Goal: Check status: Verify the current state of an ongoing process or item

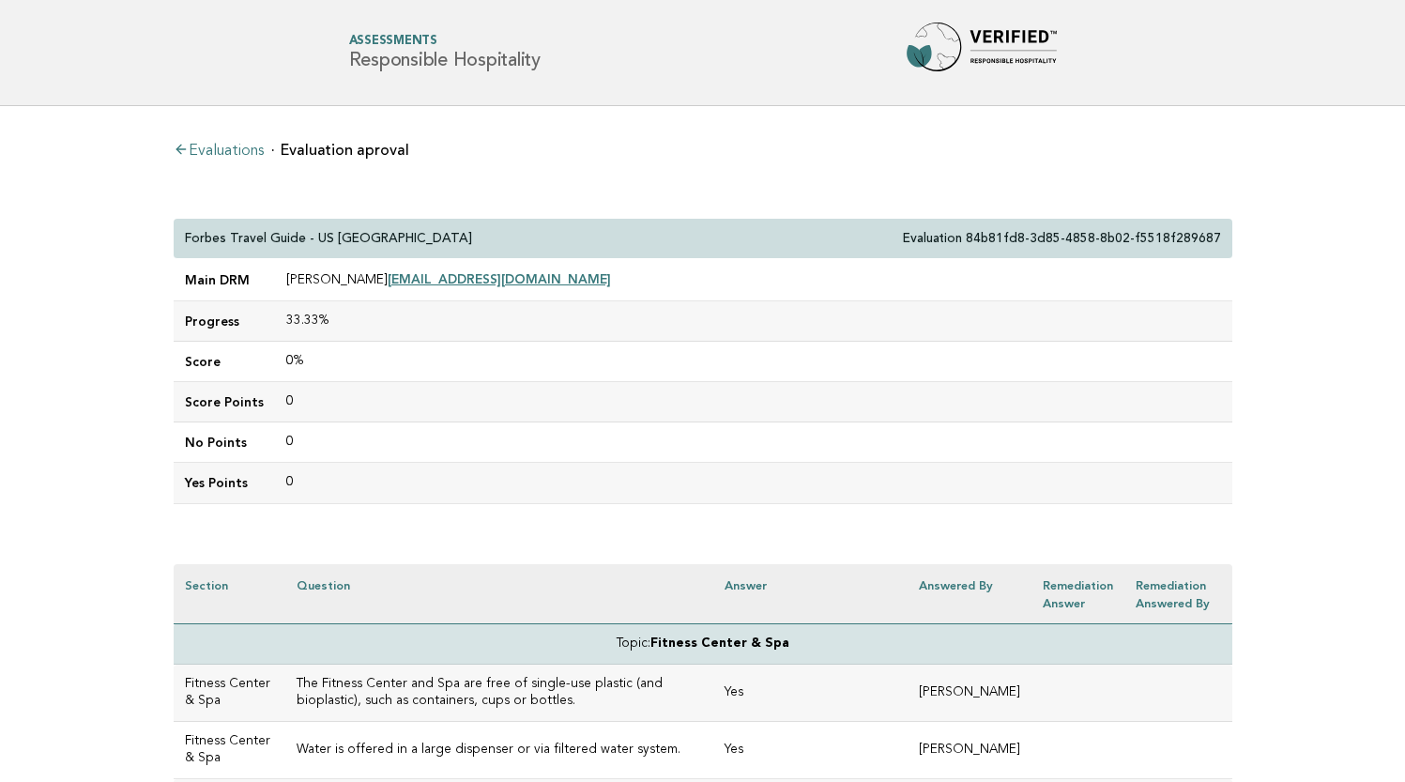
click at [247, 150] on link "Evaluations" at bounding box center [219, 151] width 90 height 15
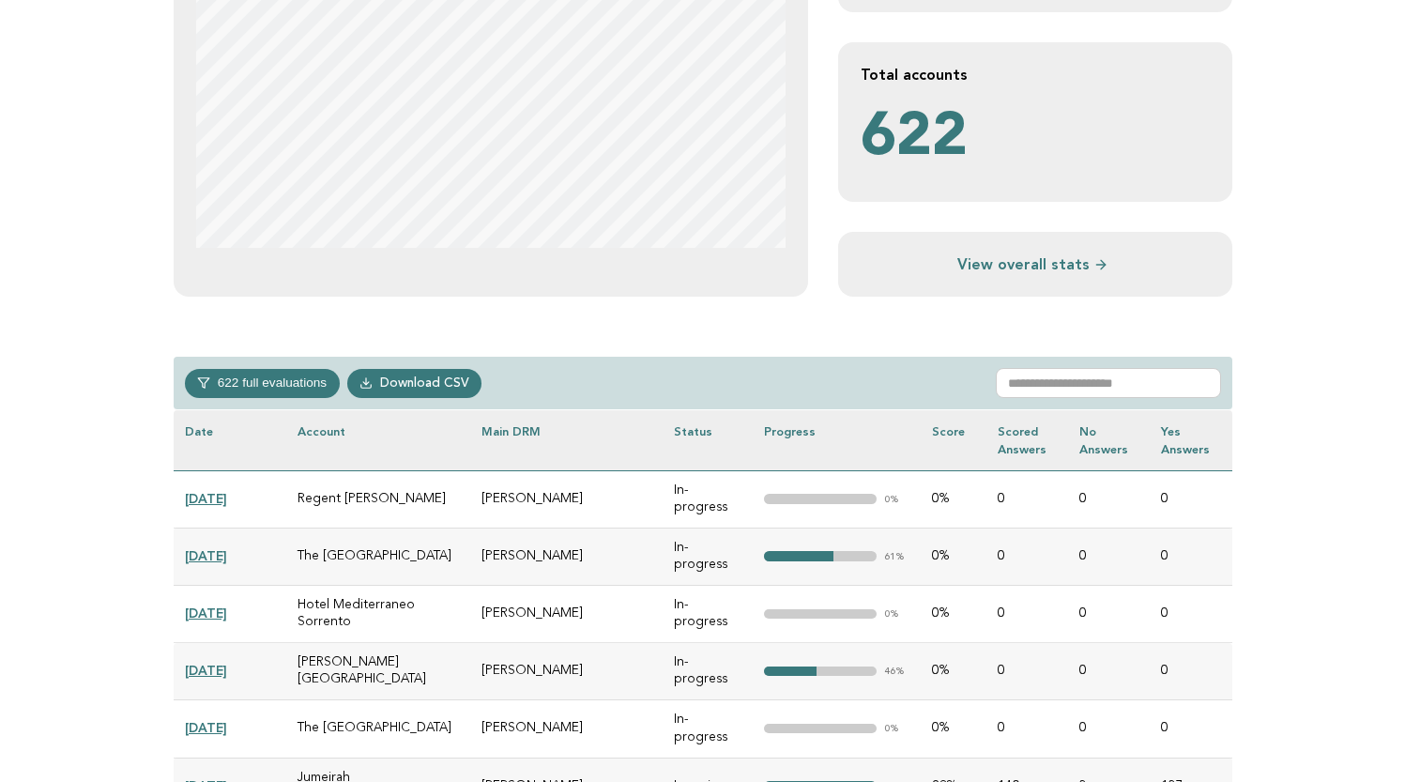
scroll to position [549, 0]
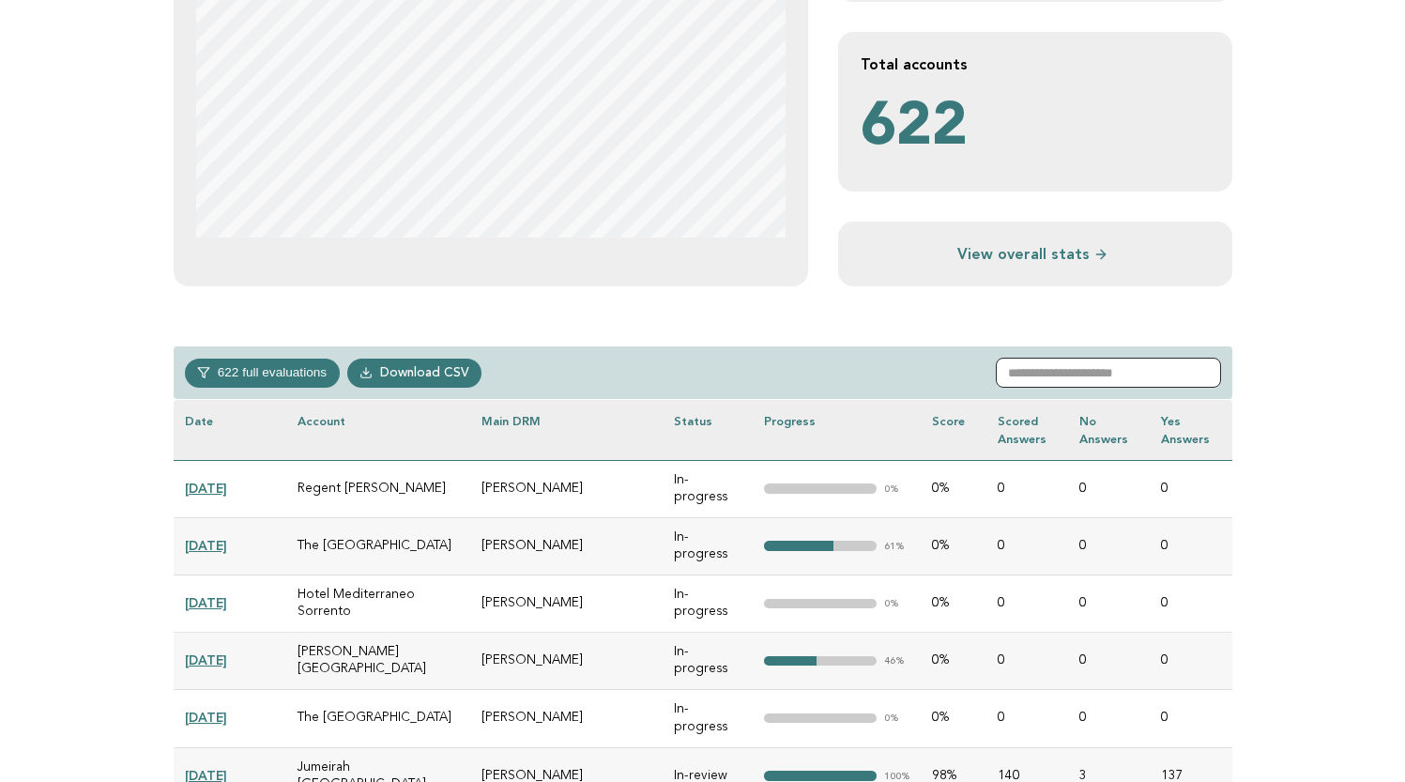
click at [1041, 366] on input "text" at bounding box center [1108, 373] width 225 height 30
paste input "**********"
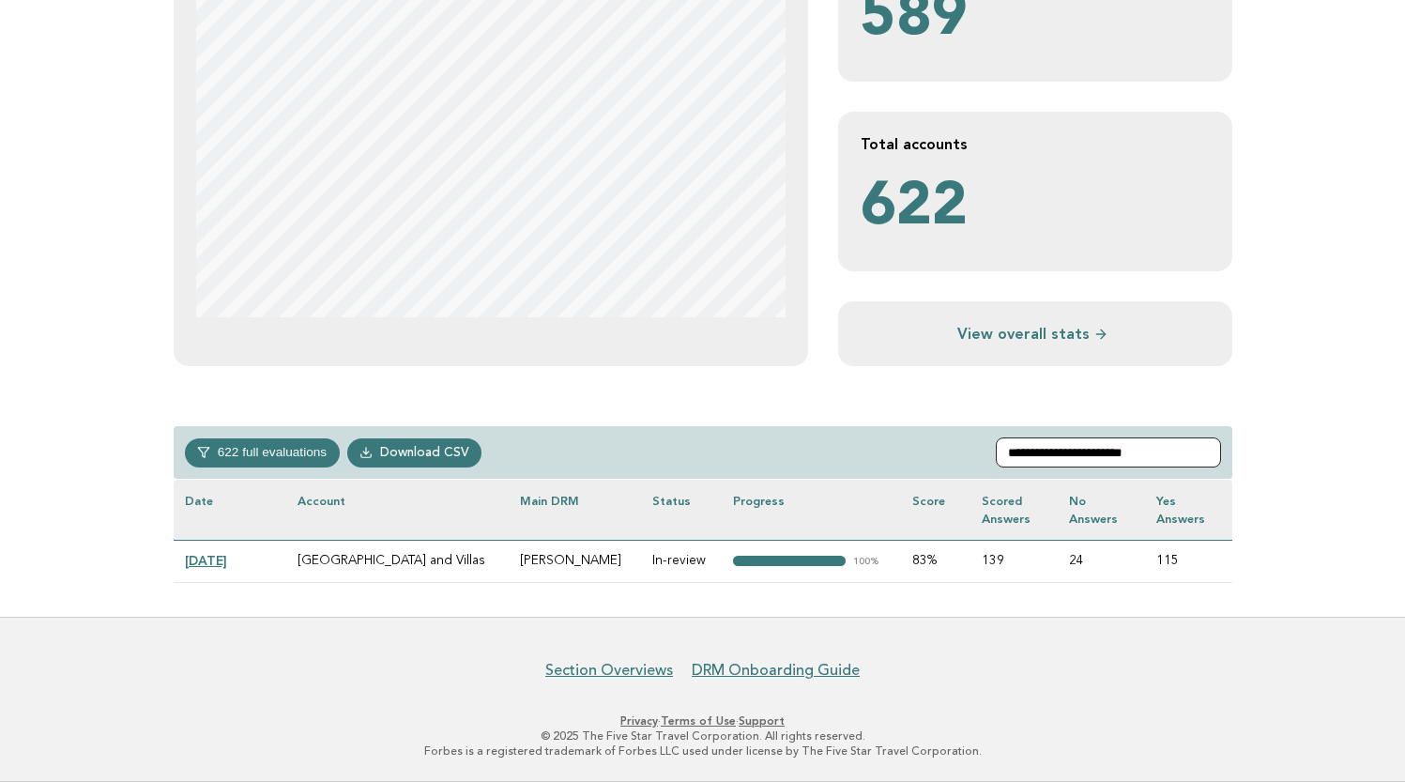
scroll to position [468, 0]
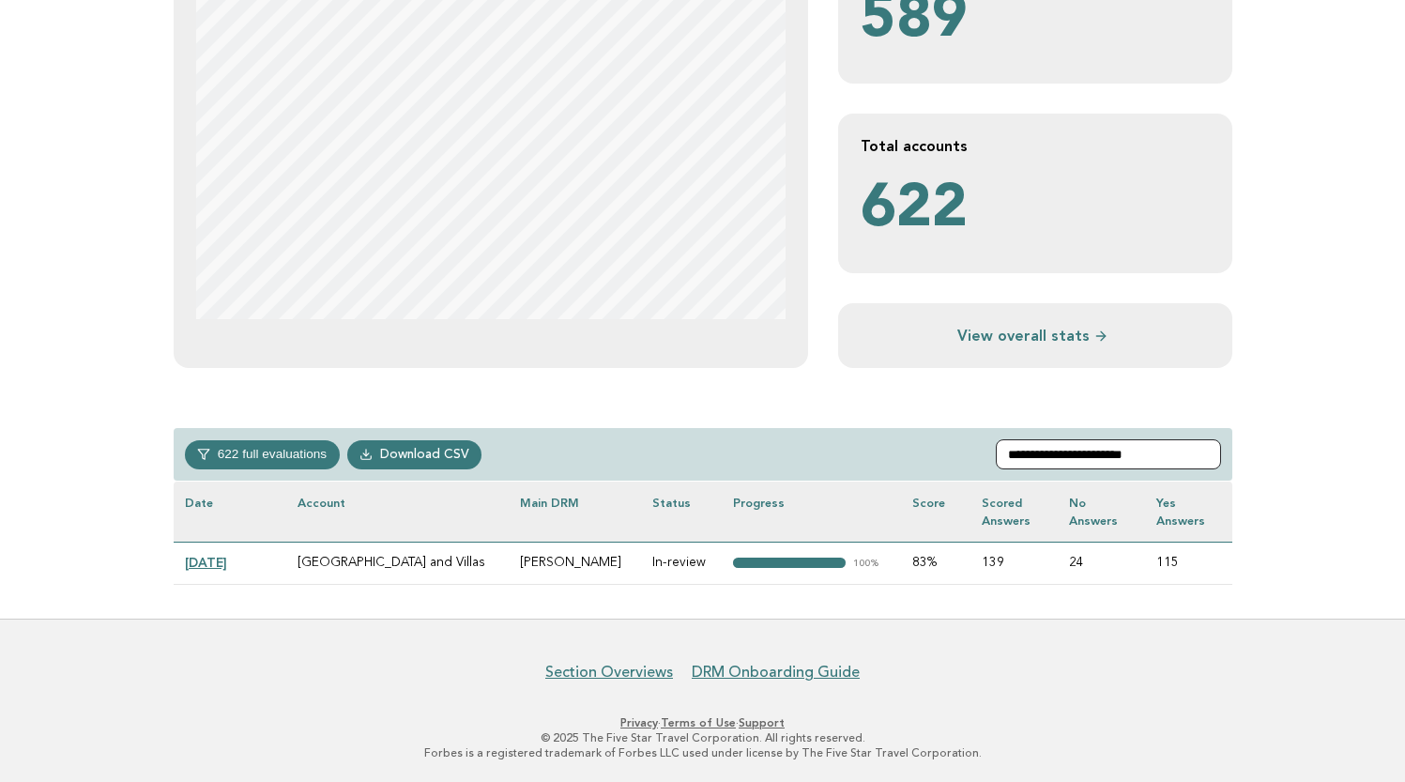
type input "**********"
click at [224, 560] on link "2024-11-23" at bounding box center [206, 562] width 42 height 15
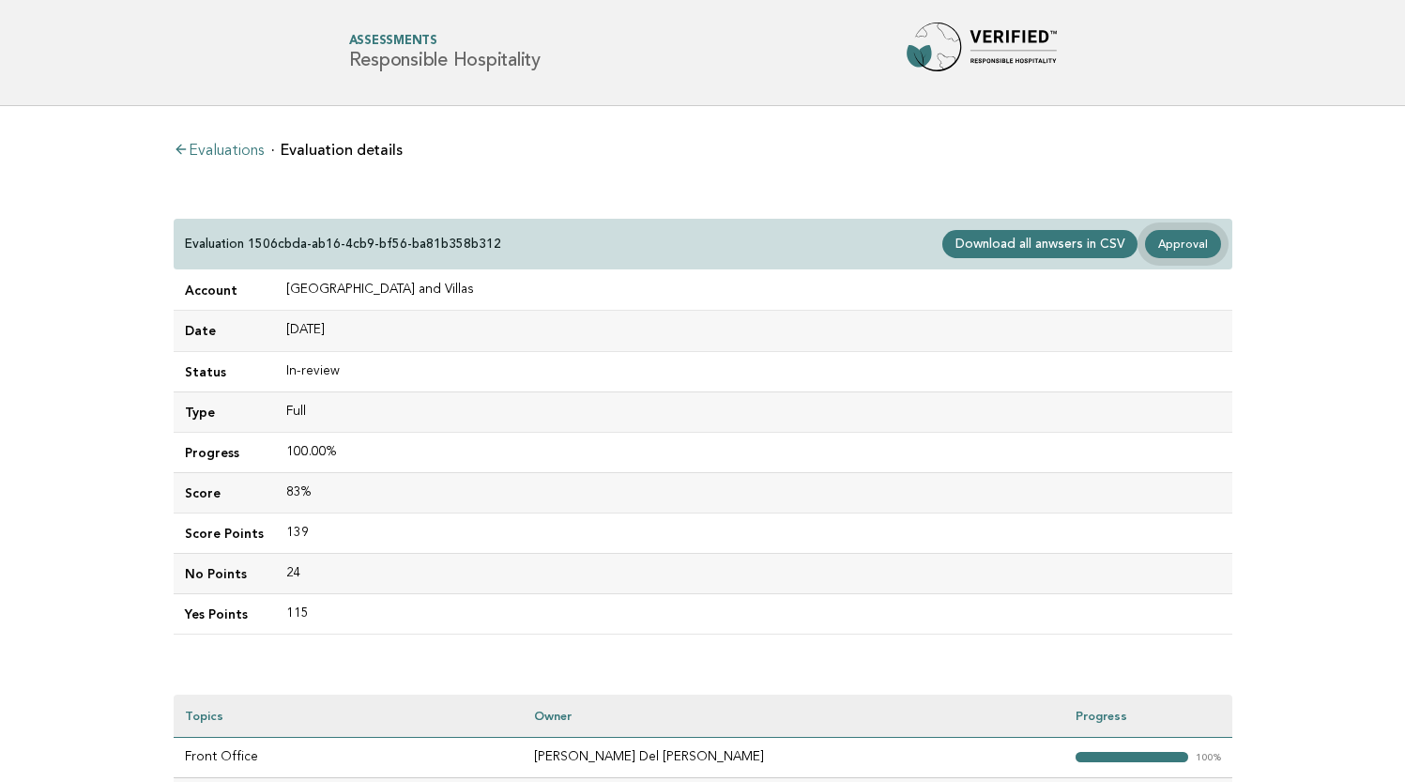
click at [1173, 250] on link "Approval" at bounding box center [1182, 244] width 75 height 28
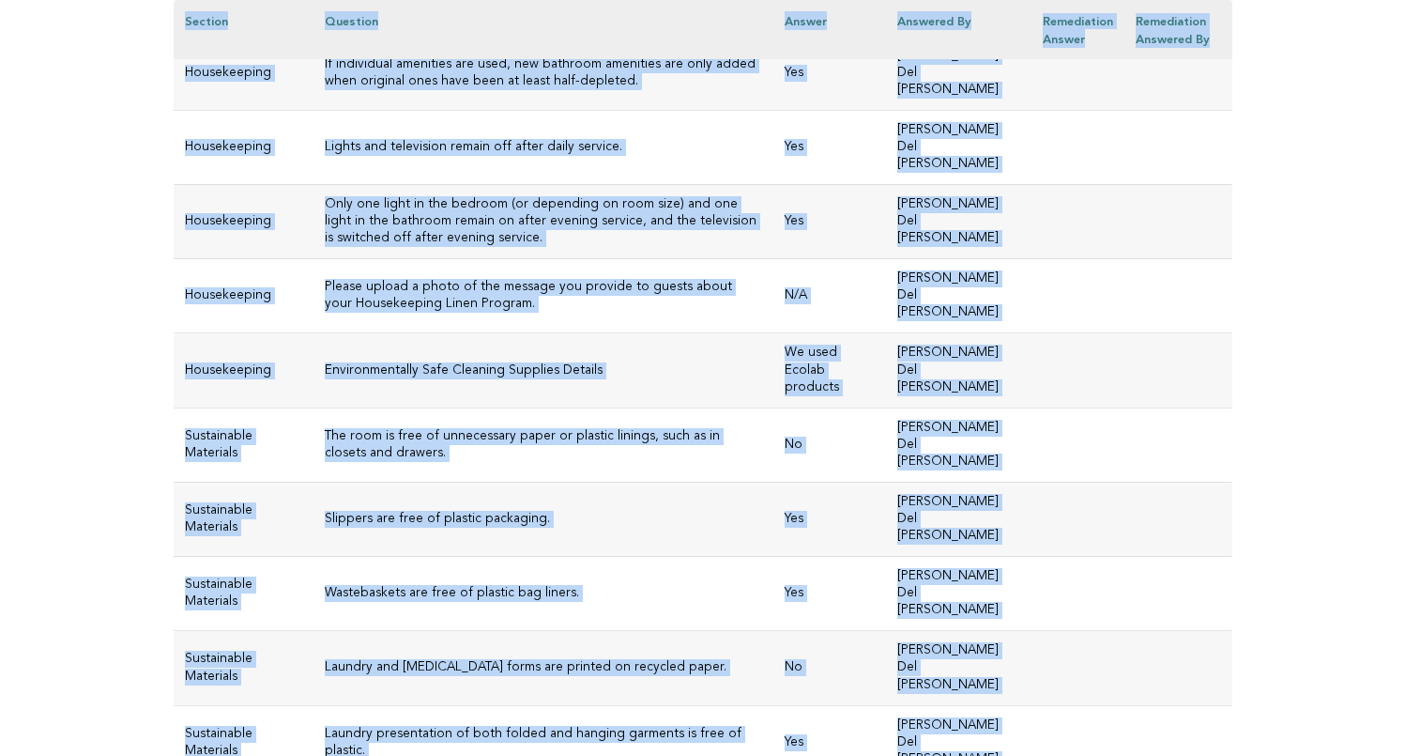
scroll to position [8299, 0]
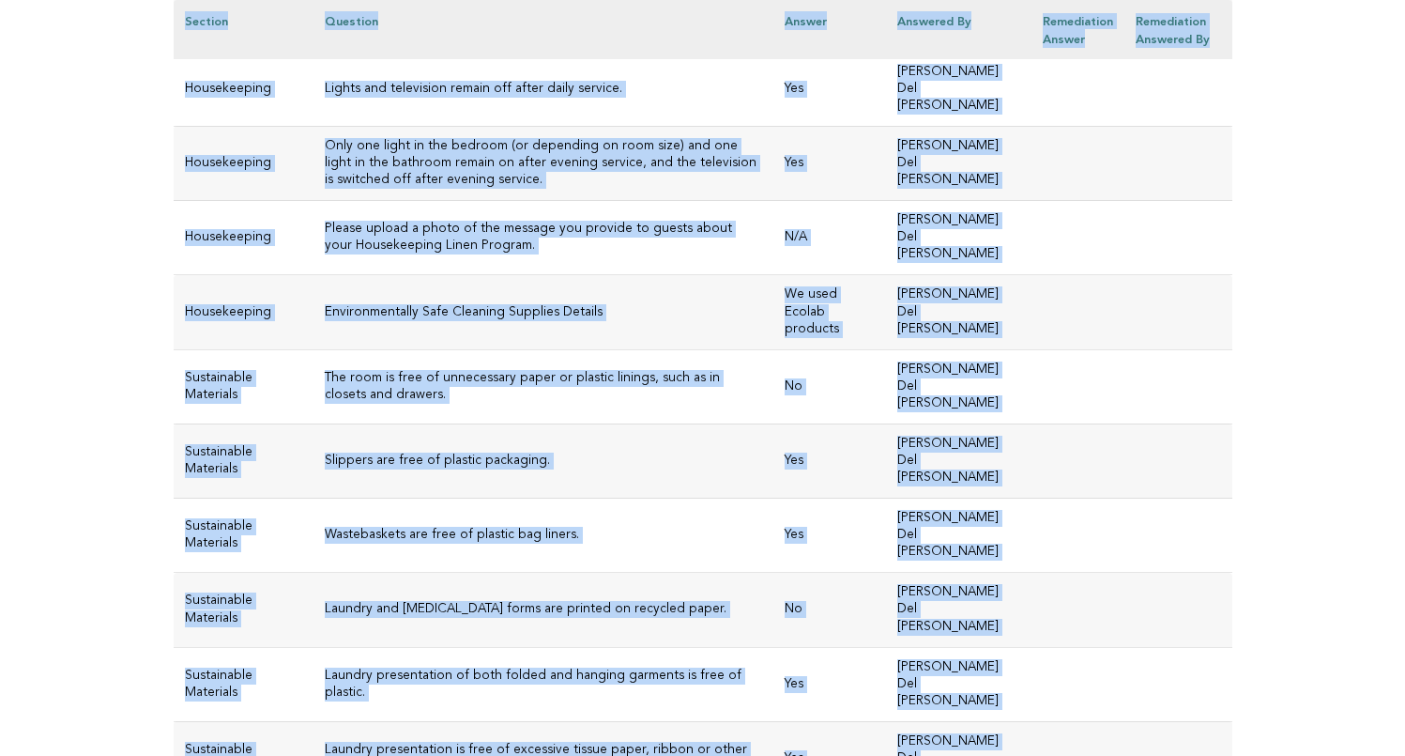
drag, startPoint x: 185, startPoint y: 235, endPoint x: 772, endPoint y: 290, distance: 589.3
copy div "Wymara Resort and Villas Evaluation 1506cbda-ab16-4cb9-bf56-ba81b358b312 Main D…"
